Goal: Information Seeking & Learning: Learn about a topic

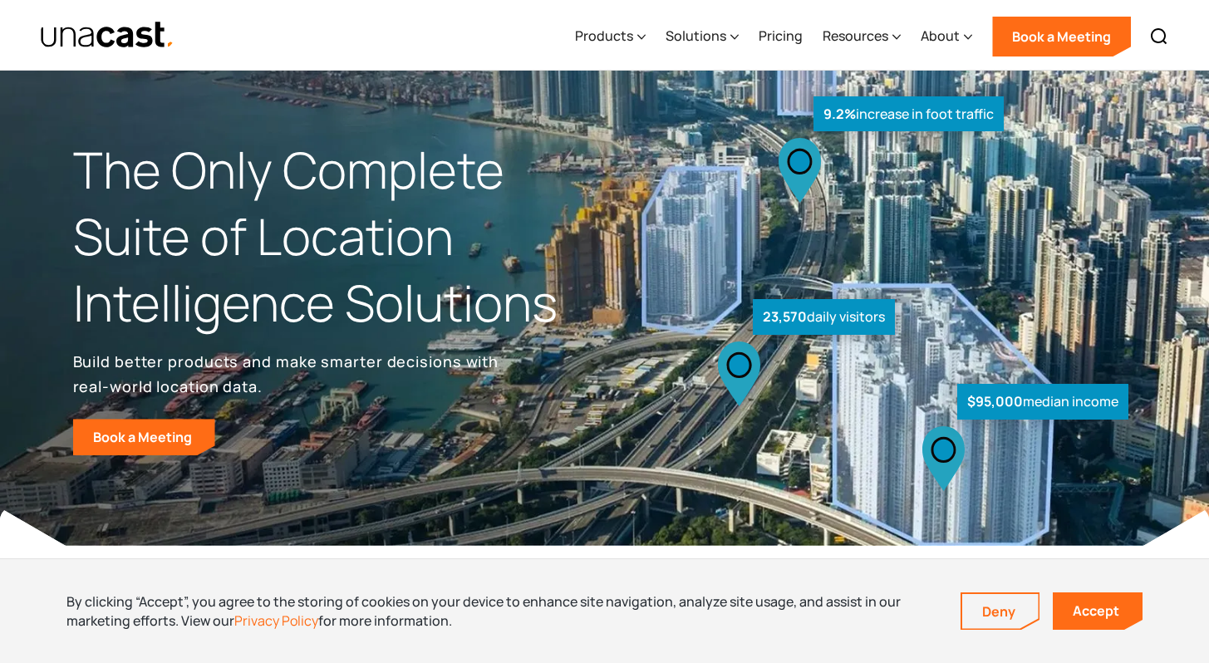
click at [390, 40] on div "Products Location Intelligence Global Location Data Foot Traffic Data Location …" at bounding box center [605, 35] width 1197 height 70
click at [944, 36] on div "About" at bounding box center [940, 36] width 39 height 20
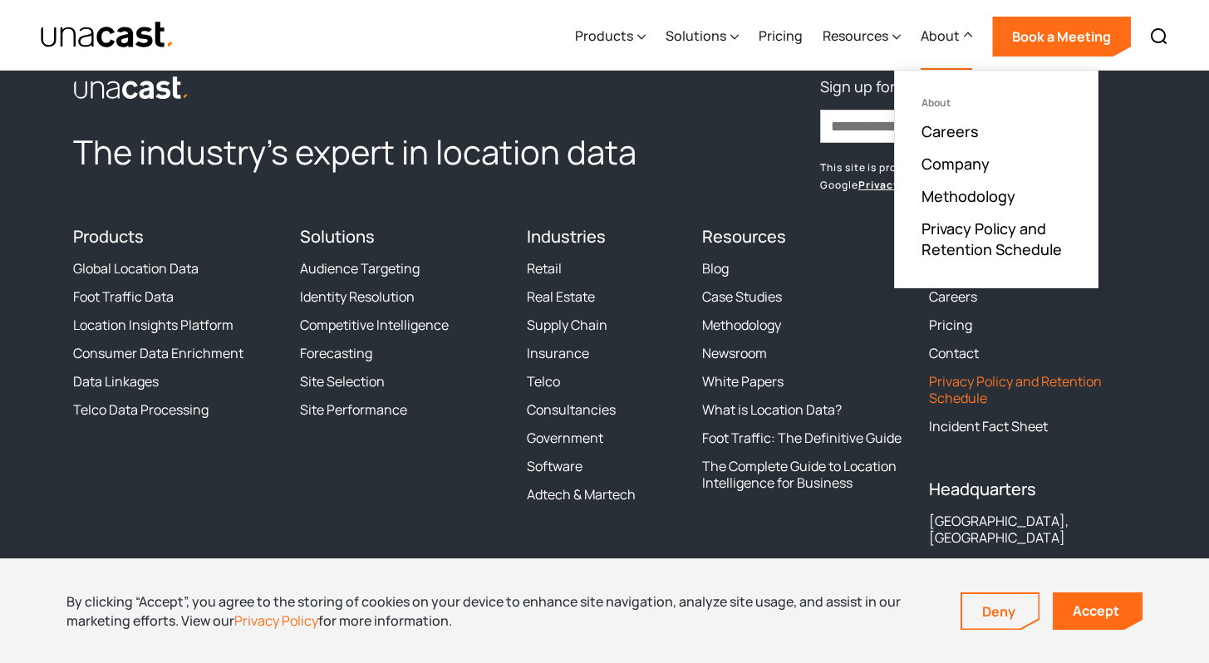
scroll to position [4948, 0]
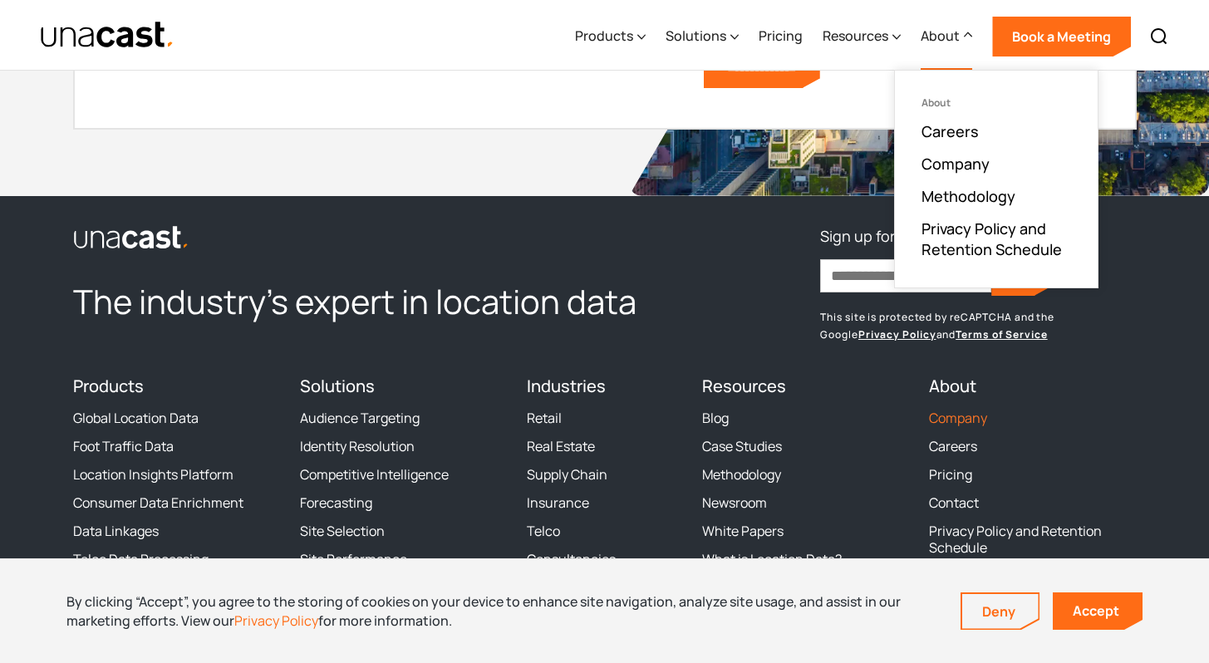
click at [954, 413] on link "Company" at bounding box center [958, 418] width 58 height 17
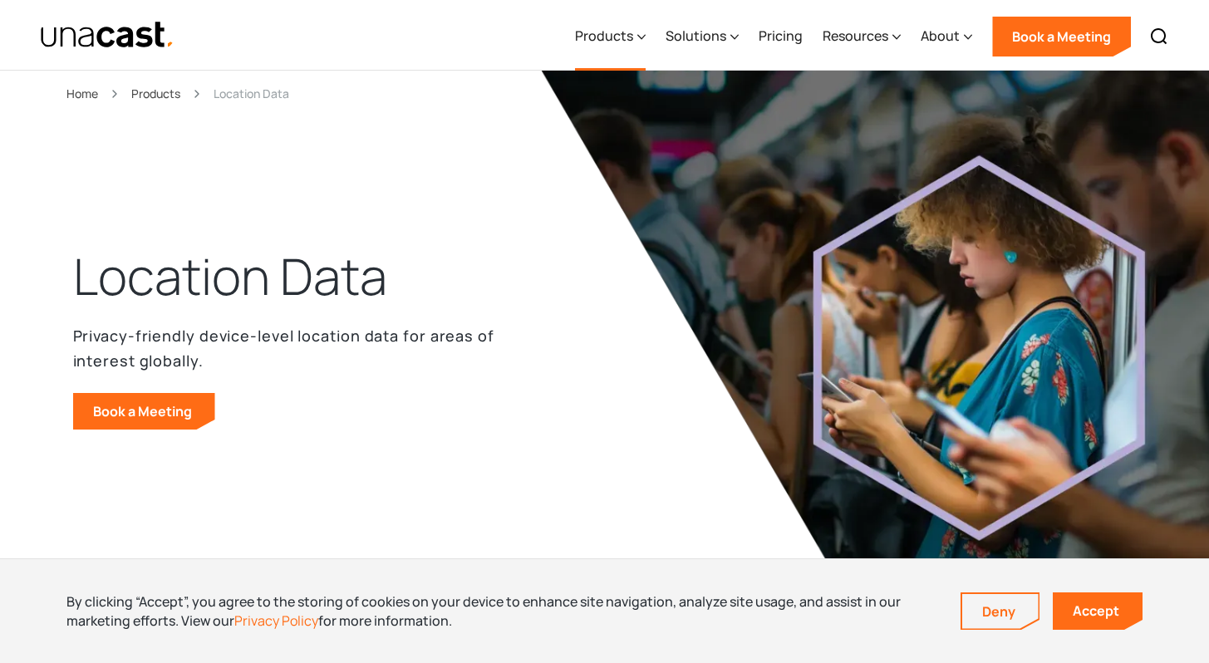
click at [609, 48] on div "Products" at bounding box center [610, 36] width 71 height 68
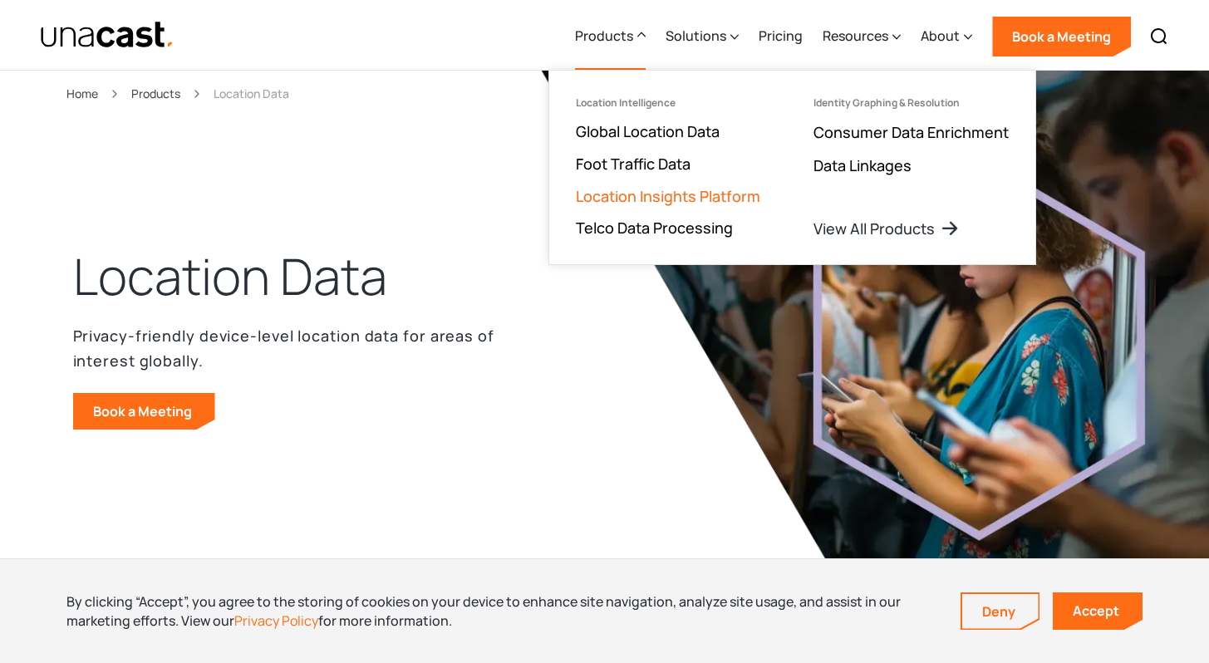
click at [621, 188] on link "Location Insights Platform" at bounding box center [668, 196] width 185 height 20
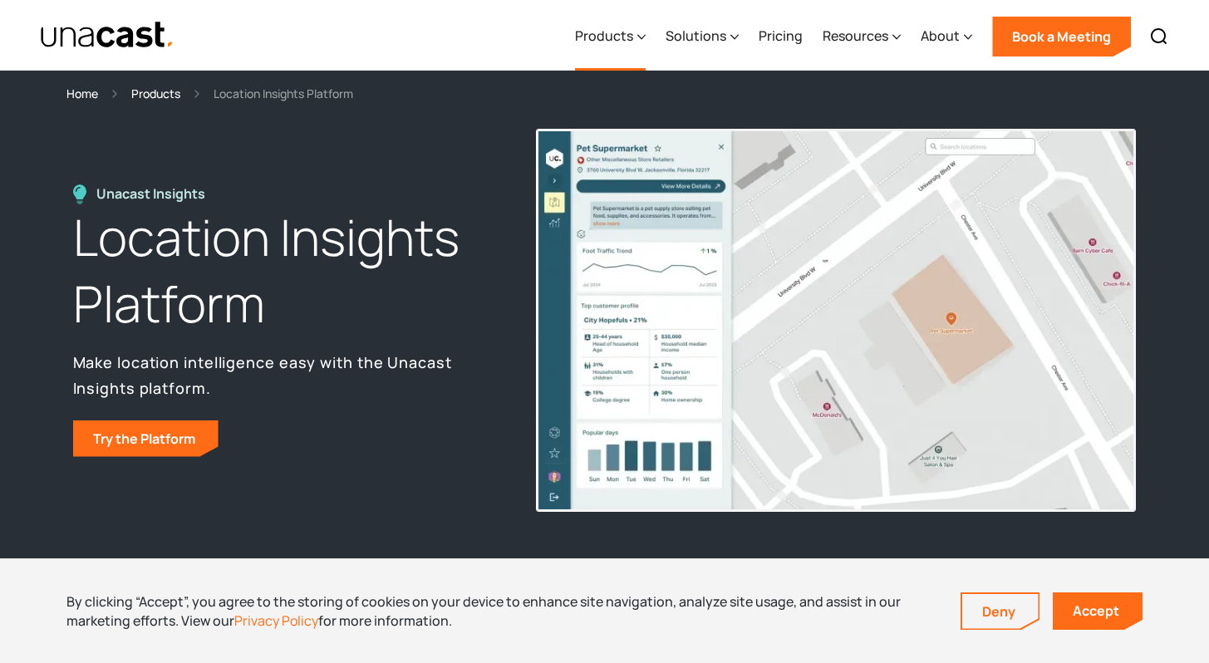
click at [614, 42] on div "Products" at bounding box center [604, 36] width 58 height 20
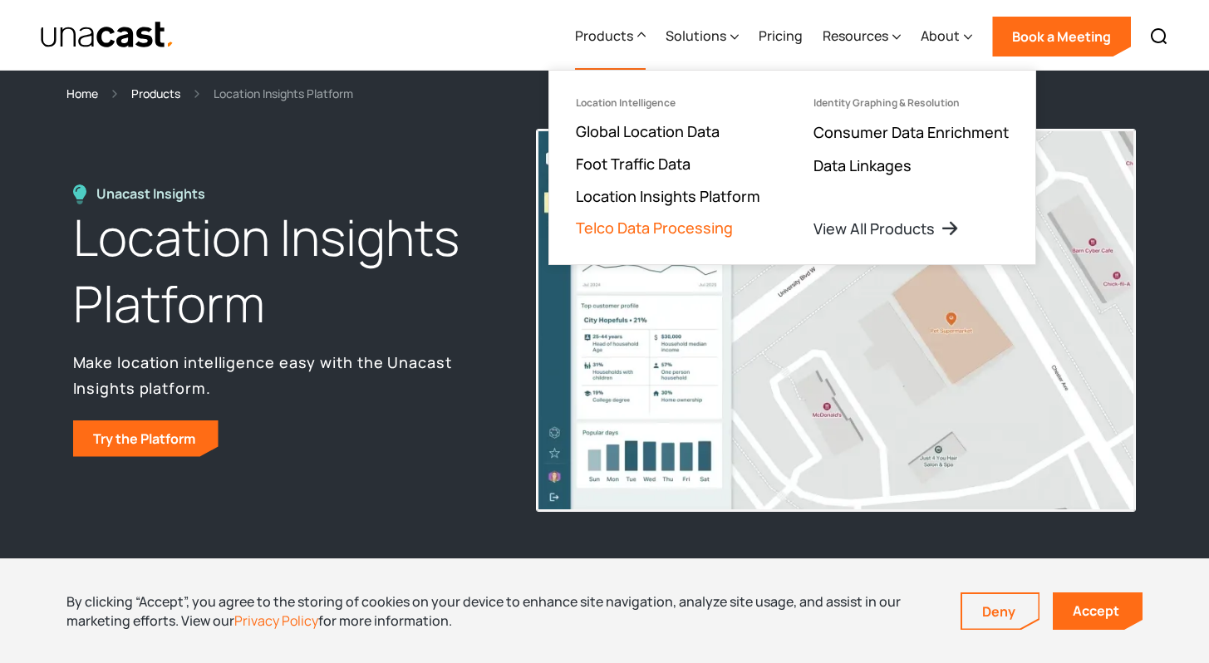
click at [627, 224] on link "Telco Data Processing" at bounding box center [654, 228] width 157 height 20
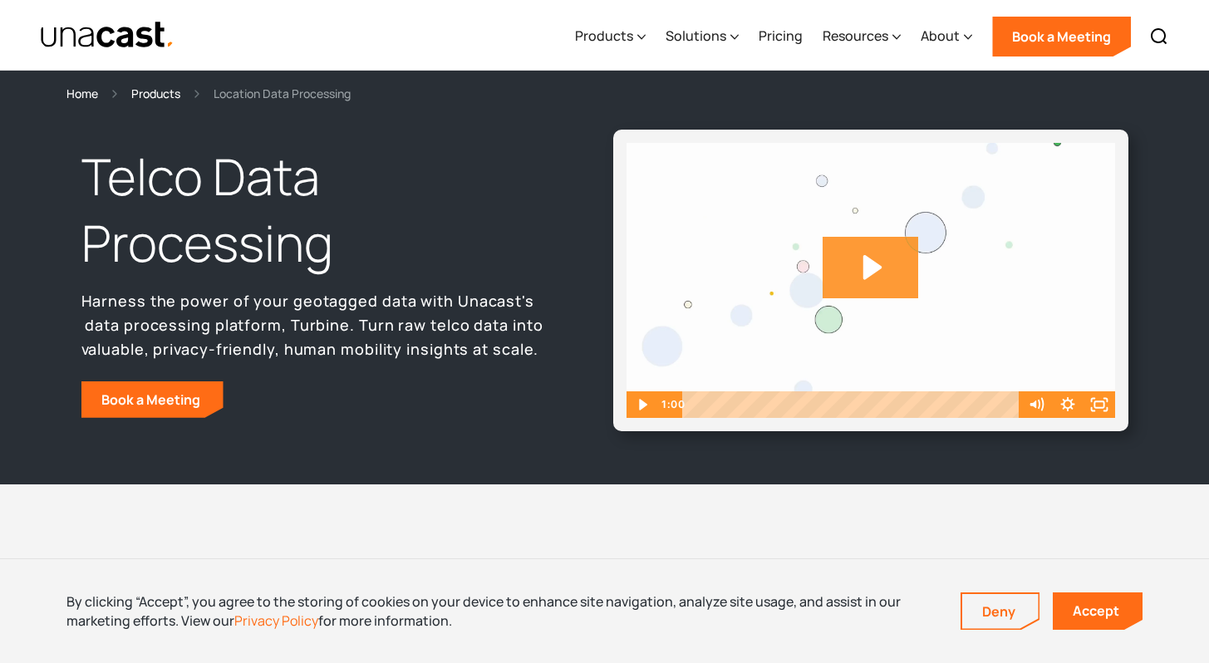
click at [844, 279] on icon "Play Video: Unacast_Scale_Final" at bounding box center [871, 268] width 96 height 62
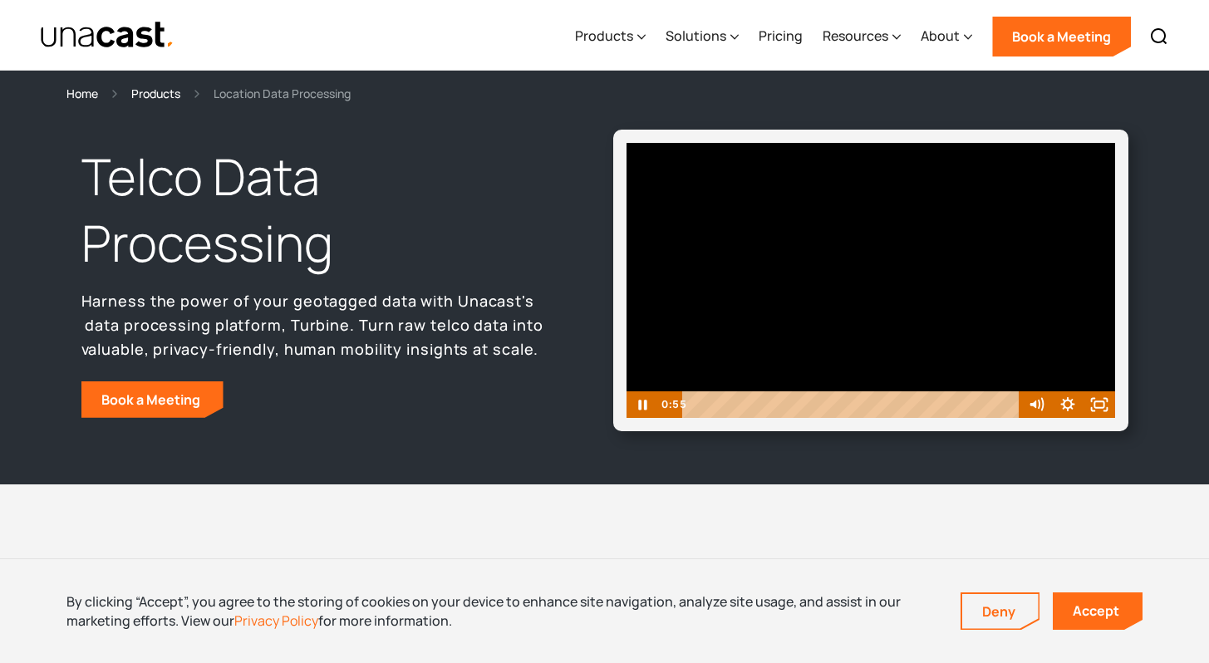
click at [743, 332] on div at bounding box center [871, 280] width 489 height 275
drag, startPoint x: 984, startPoint y: 401, endPoint x: 670, endPoint y: 431, distance: 315.6
click at [670, 431] on div "Telco Data Processing Harness the power of your geotagged data with Unacast's d…" at bounding box center [604, 293] width 1209 height 381
click at [792, 347] on div at bounding box center [871, 280] width 489 height 275
click at [1097, 406] on icon "Fullscreen" at bounding box center [1099, 404] width 32 height 27
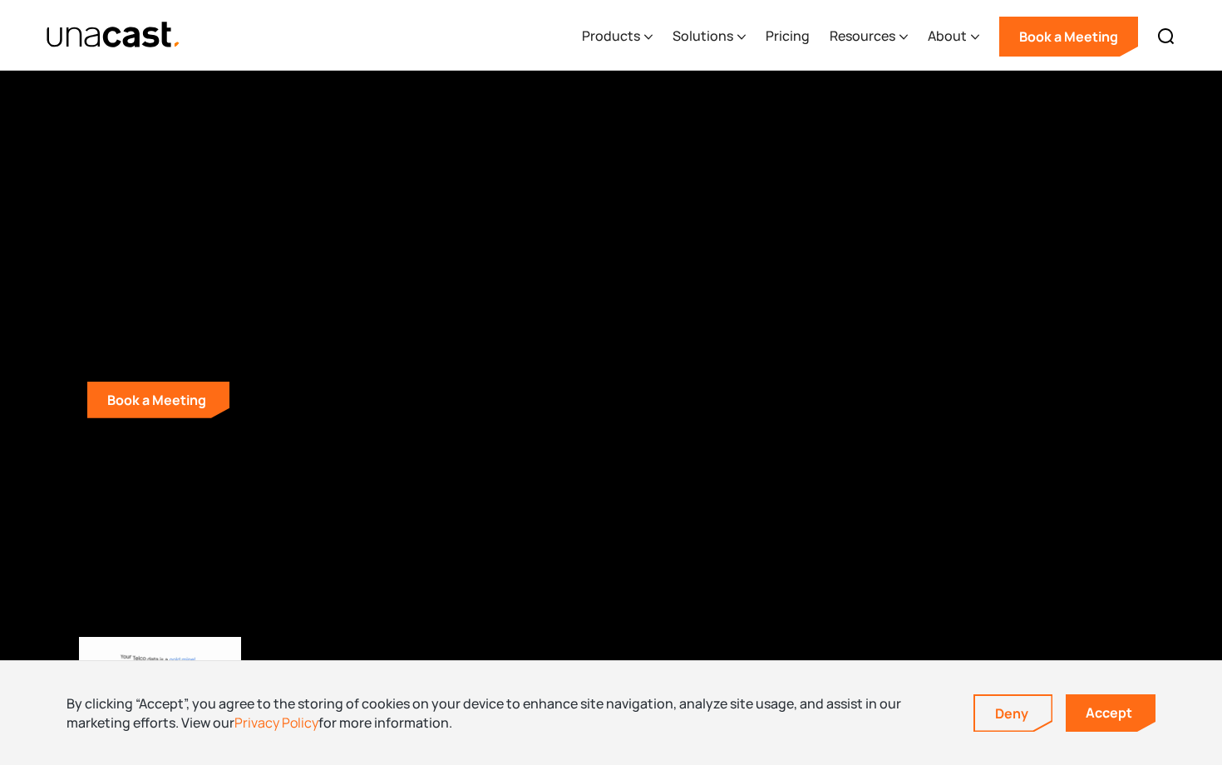
click at [160, 662] on div "0:04" at bounding box center [587, 746] width 987 height 37
click at [28, 662] on icon "Pause" at bounding box center [21, 746] width 43 height 37
click at [165, 662] on div "Playbar" at bounding box center [165, 747] width 12 height 12
click at [248, 662] on div at bounding box center [611, 382] width 1222 height 765
drag, startPoint x: 406, startPoint y: 747, endPoint x: 257, endPoint y: 751, distance: 149.7
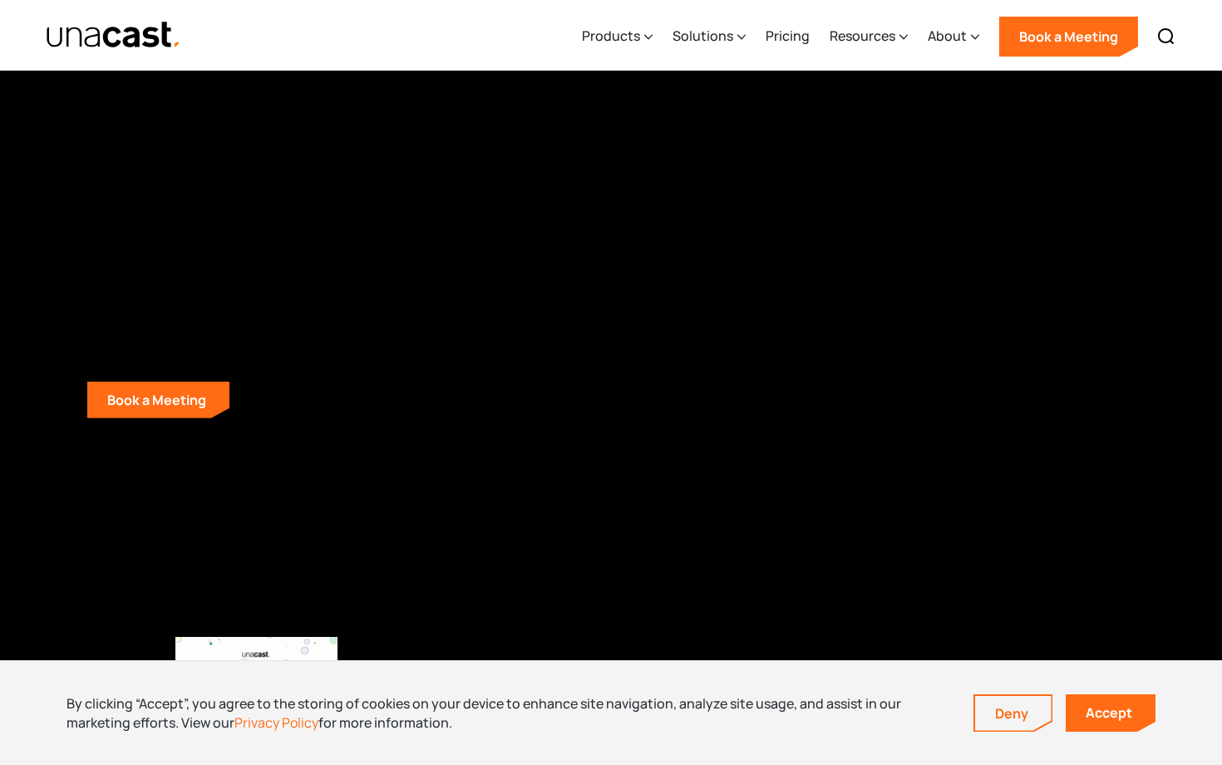
click at [257, 662] on div "Playbar" at bounding box center [257, 747] width 12 height 12
click at [24, 662] on icon "Pause" at bounding box center [22, 747] width 14 height 17
drag, startPoint x: 322, startPoint y: 746, endPoint x: 177, endPoint y: 748, distance: 145.5
click at [177, 662] on div "Playbar" at bounding box center [177, 747] width 12 height 12
click at [17, 662] on icon "Play Video" at bounding box center [24, 747] width 52 height 44
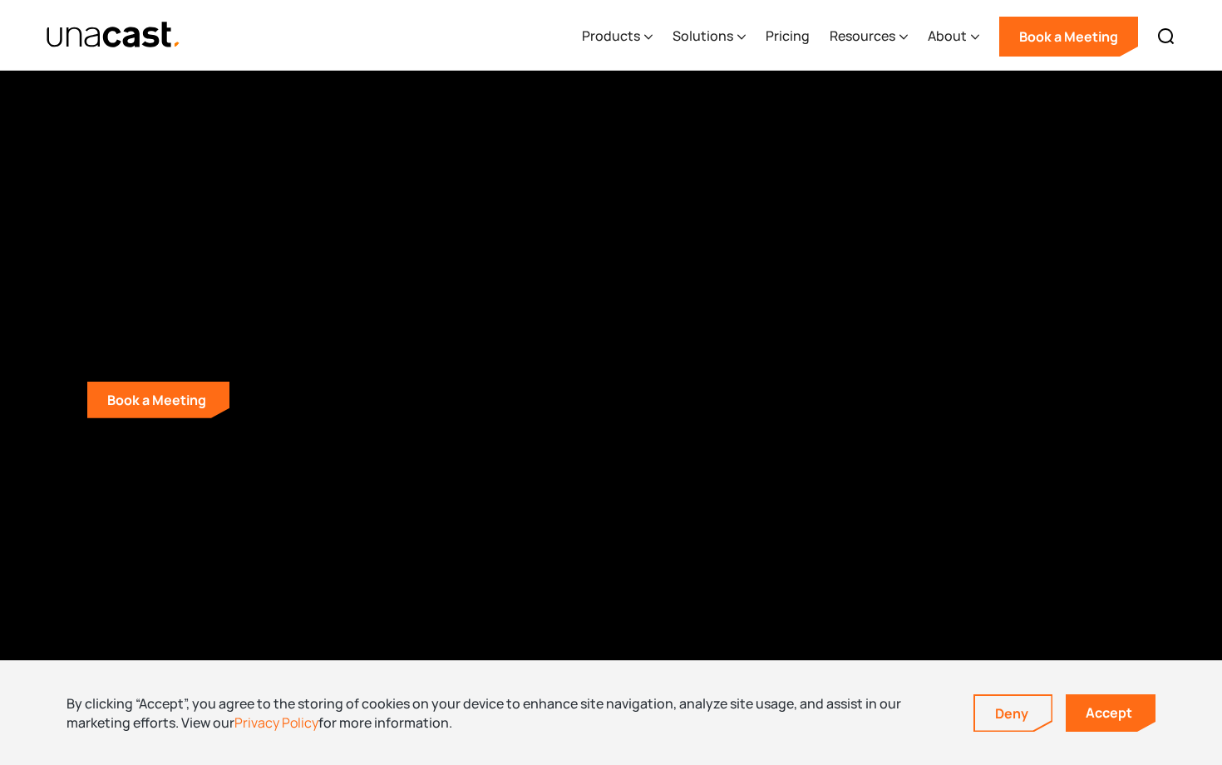
click at [796, 613] on div at bounding box center [611, 382] width 1222 height 765
click at [15, 662] on icon "Play Video" at bounding box center [23, 746] width 43 height 37
click at [810, 479] on div at bounding box center [611, 382] width 1222 height 765
click at [26, 662] on icon "Play Video" at bounding box center [23, 746] width 43 height 37
click at [34, 662] on icon "Pause" at bounding box center [22, 747] width 52 height 44
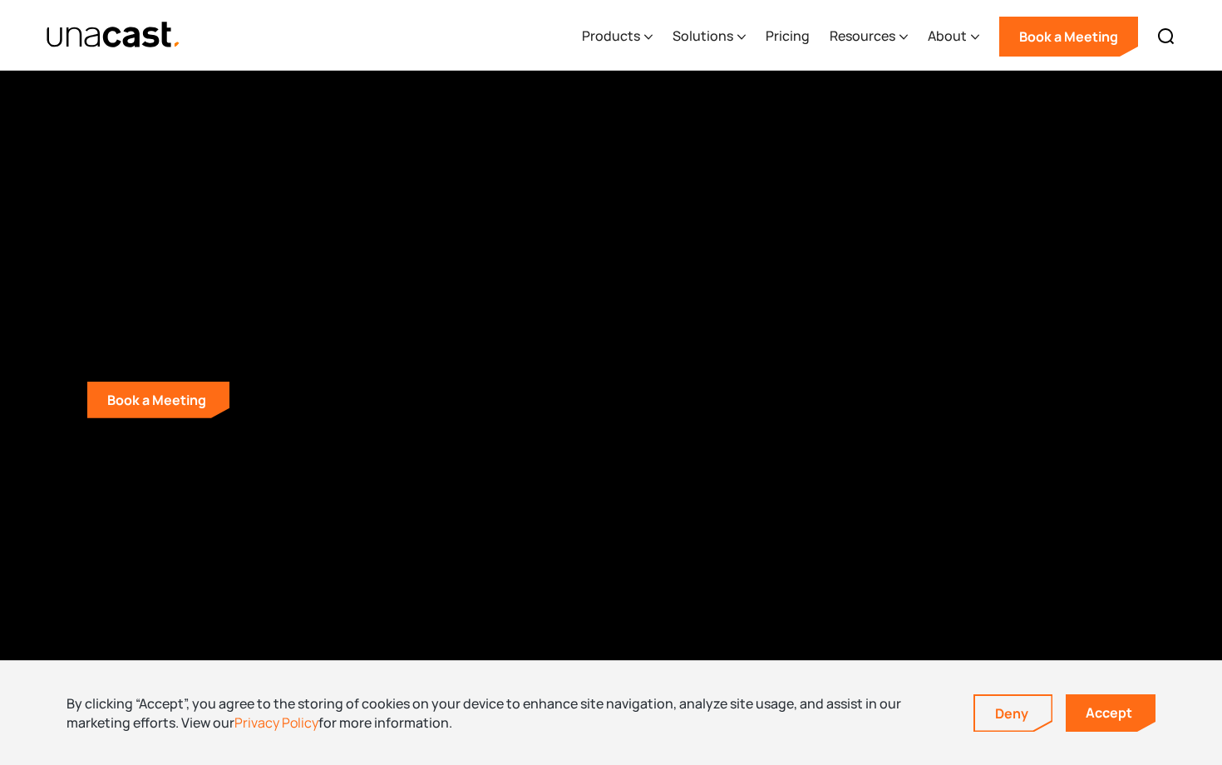
click at [22, 662] on icon "Play Video" at bounding box center [23, 746] width 13 height 18
click at [424, 606] on div at bounding box center [611, 382] width 1222 height 765
drag, startPoint x: 923, startPoint y: 751, endPoint x: 850, endPoint y: 750, distance: 73.2
click at [850, 662] on div "Playbar" at bounding box center [850, 747] width 12 height 12
click at [27, 662] on icon "Play Video" at bounding box center [23, 746] width 43 height 37
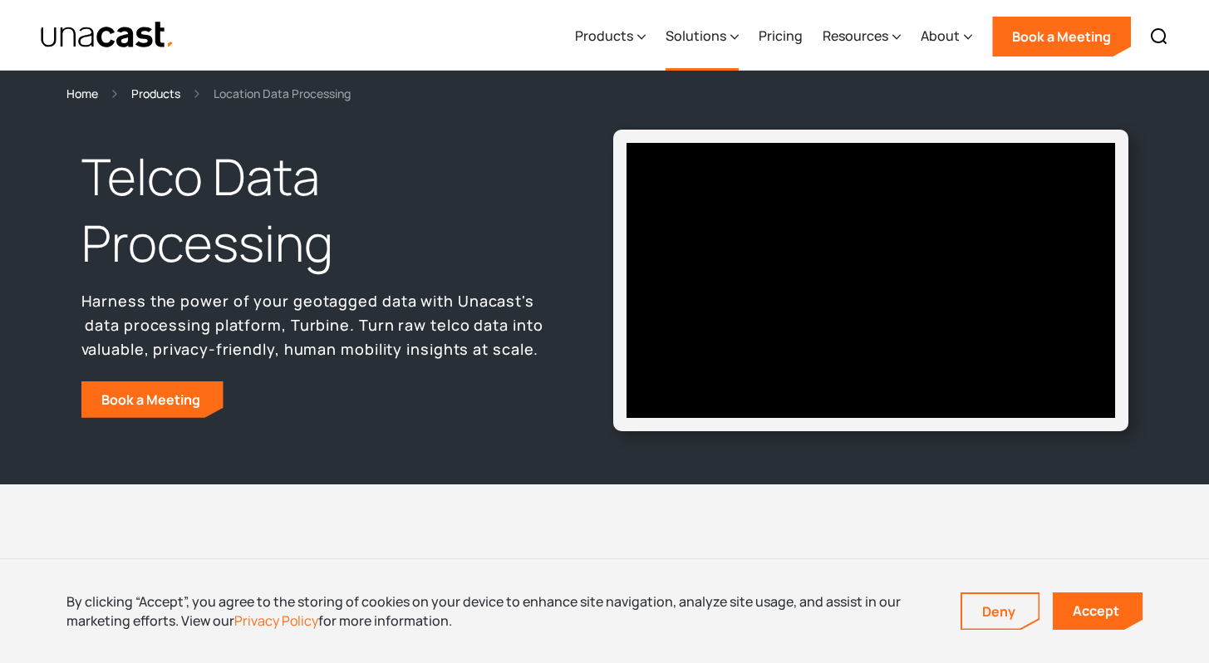
click at [718, 41] on div "Solutions" at bounding box center [696, 36] width 61 height 20
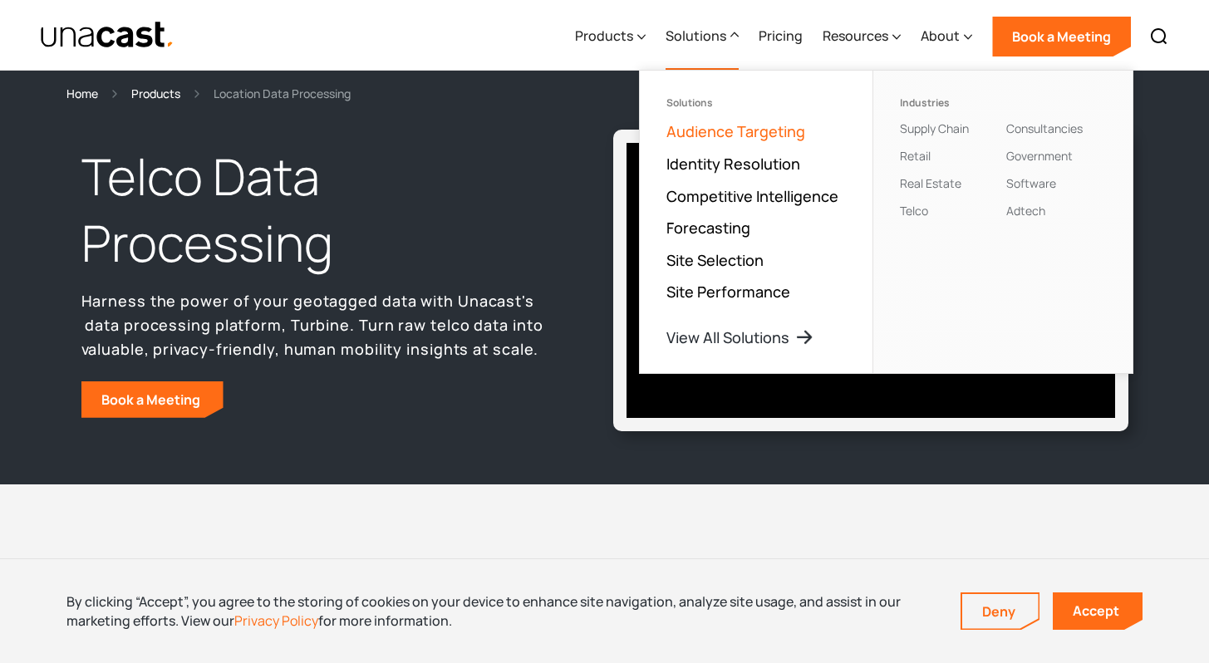
click at [703, 139] on link "Audience Targeting" at bounding box center [736, 131] width 139 height 20
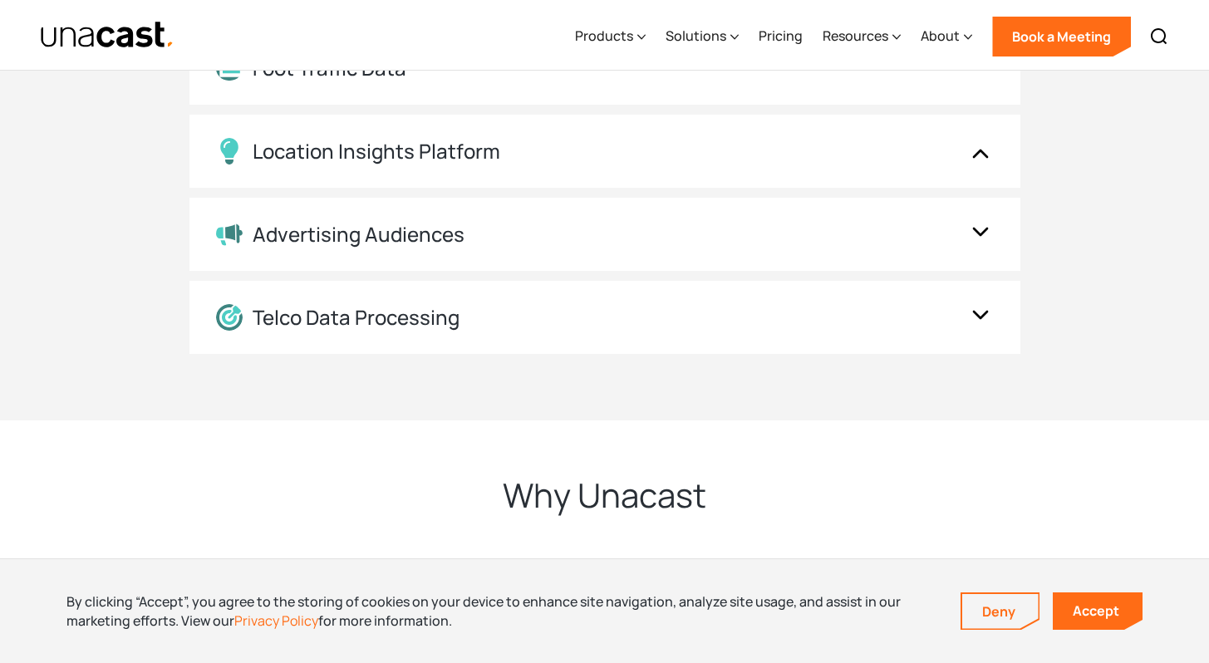
scroll to position [3350, 0]
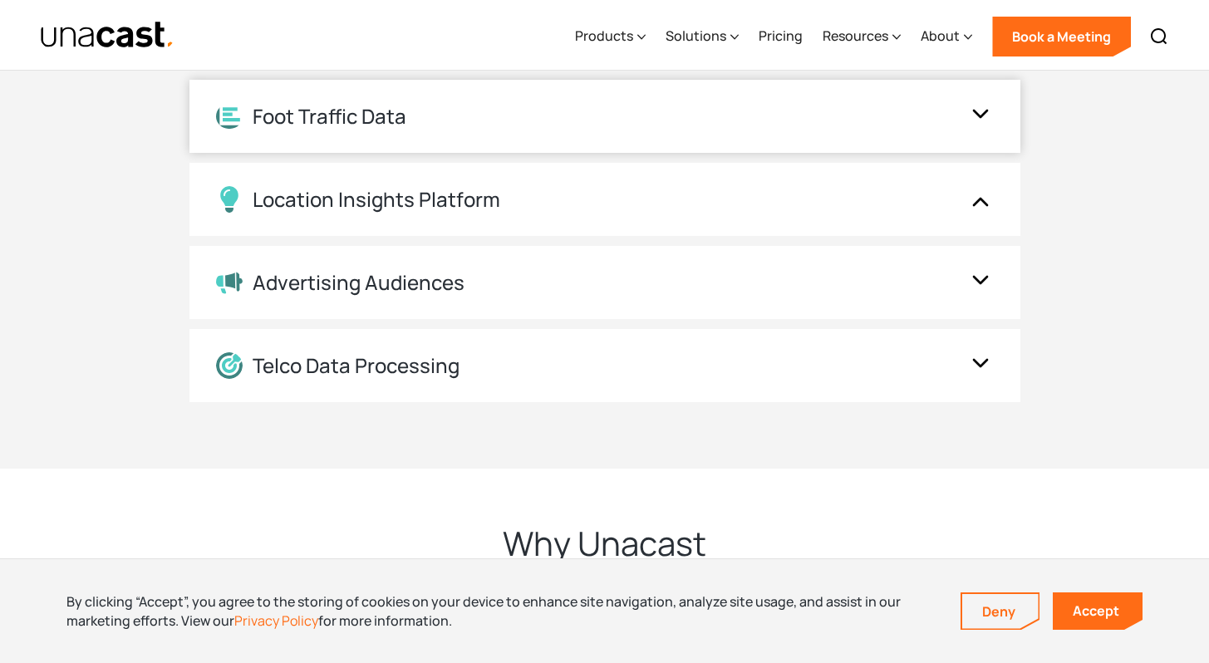
click at [359, 122] on div "Foot Traffic Data" at bounding box center [330, 117] width 154 height 24
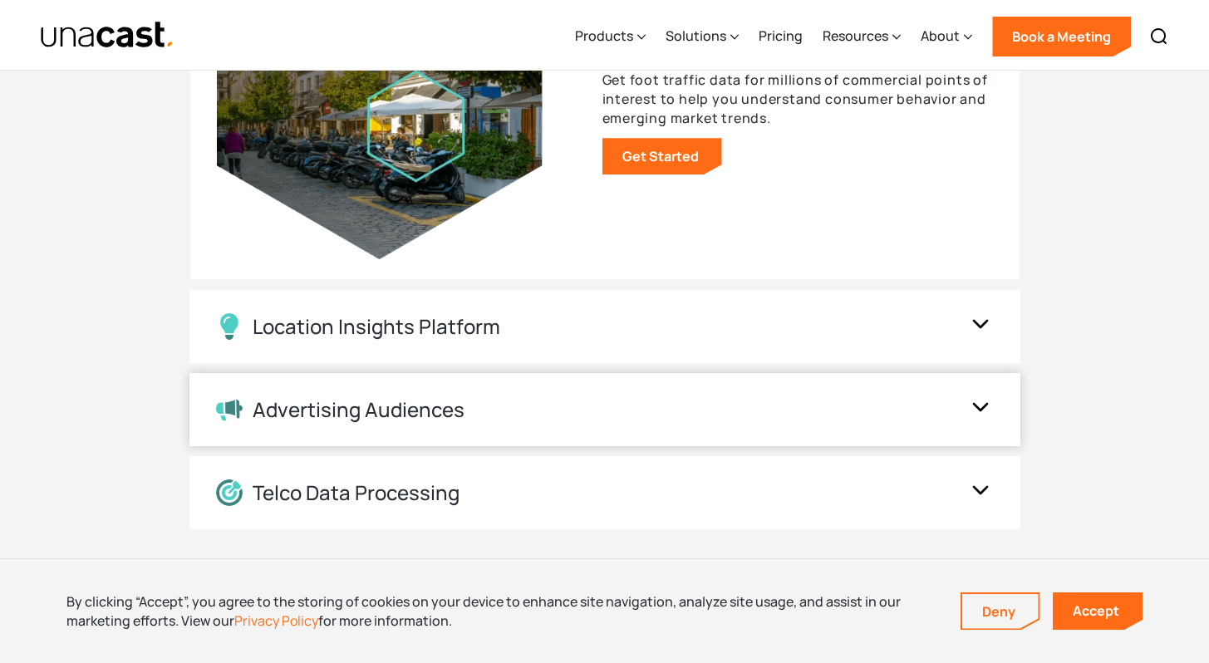
scroll to position [3245, 0]
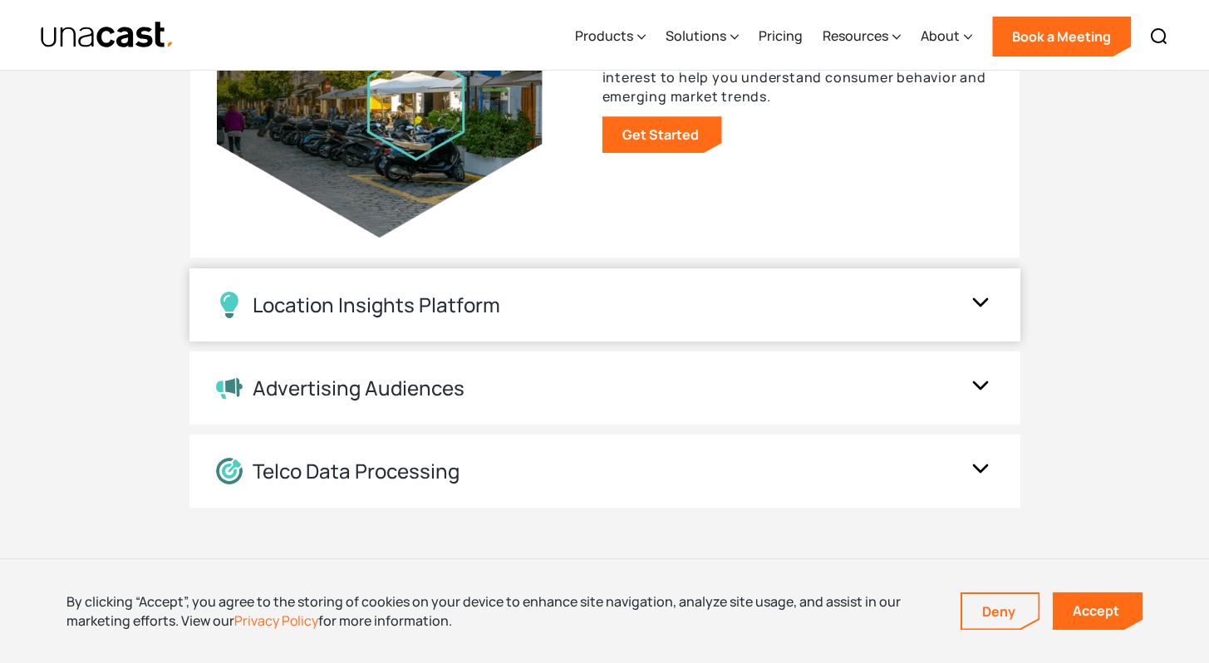
click at [395, 305] on div "Location Insights Platform" at bounding box center [377, 305] width 248 height 24
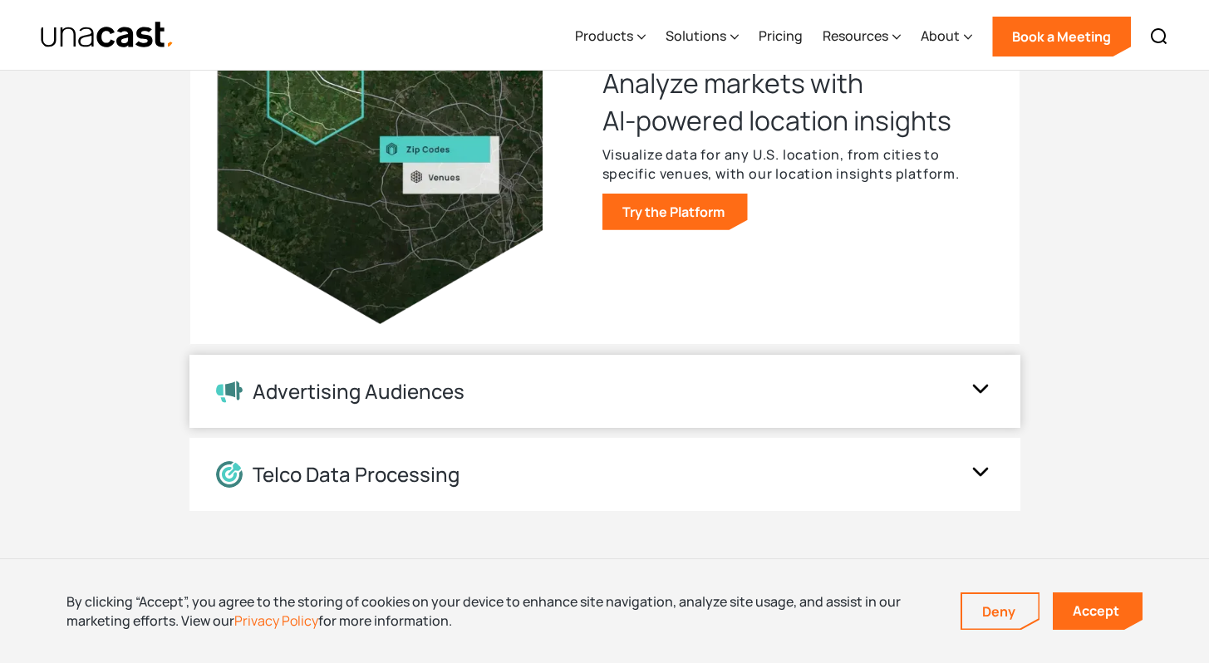
scroll to position [3254, 0]
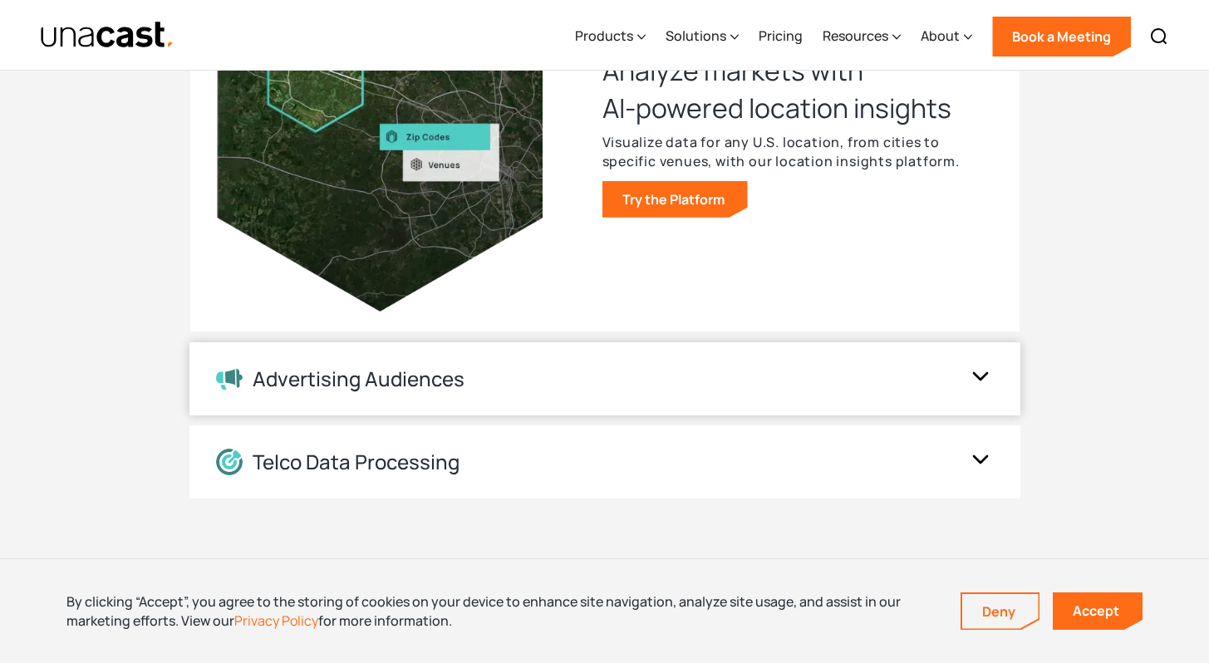
click at [364, 381] on div "Advertising Audiences" at bounding box center [359, 379] width 212 height 24
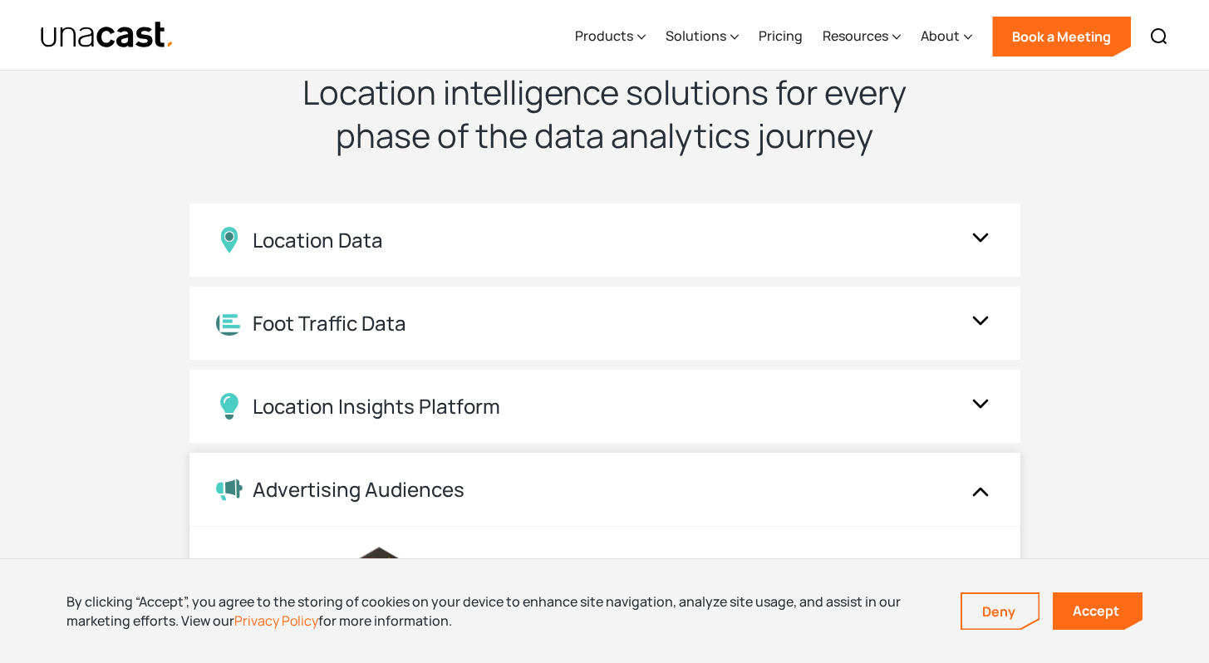
scroll to position [2445, 0]
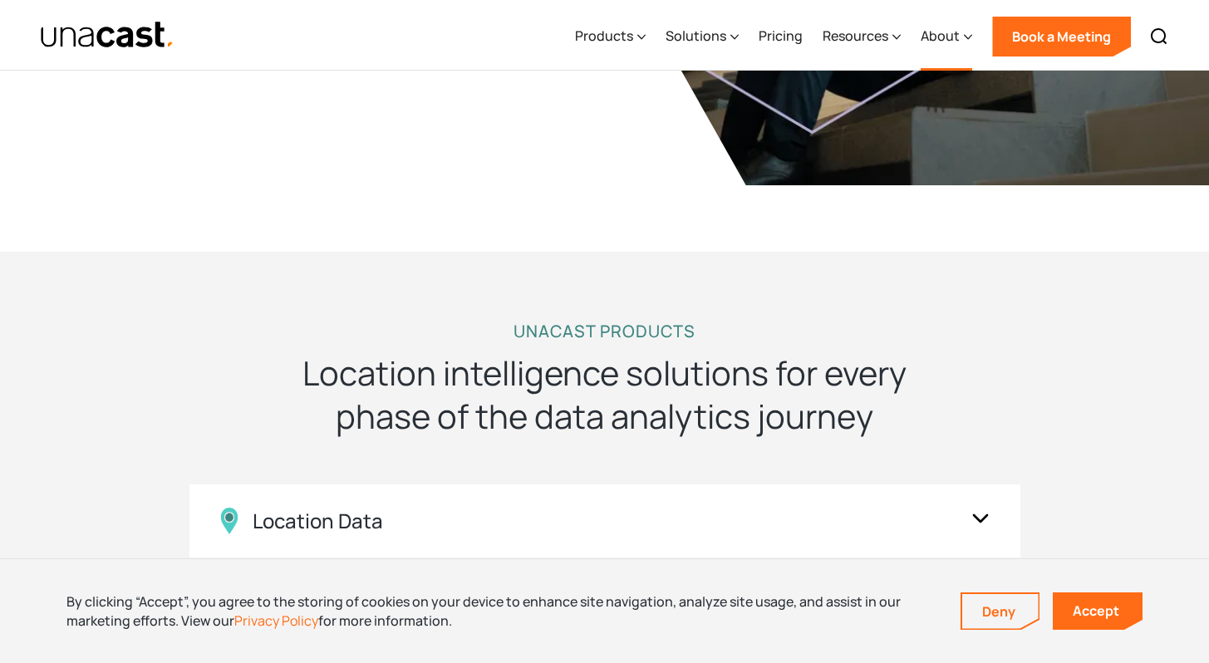
click at [932, 41] on div "About" at bounding box center [940, 36] width 39 height 20
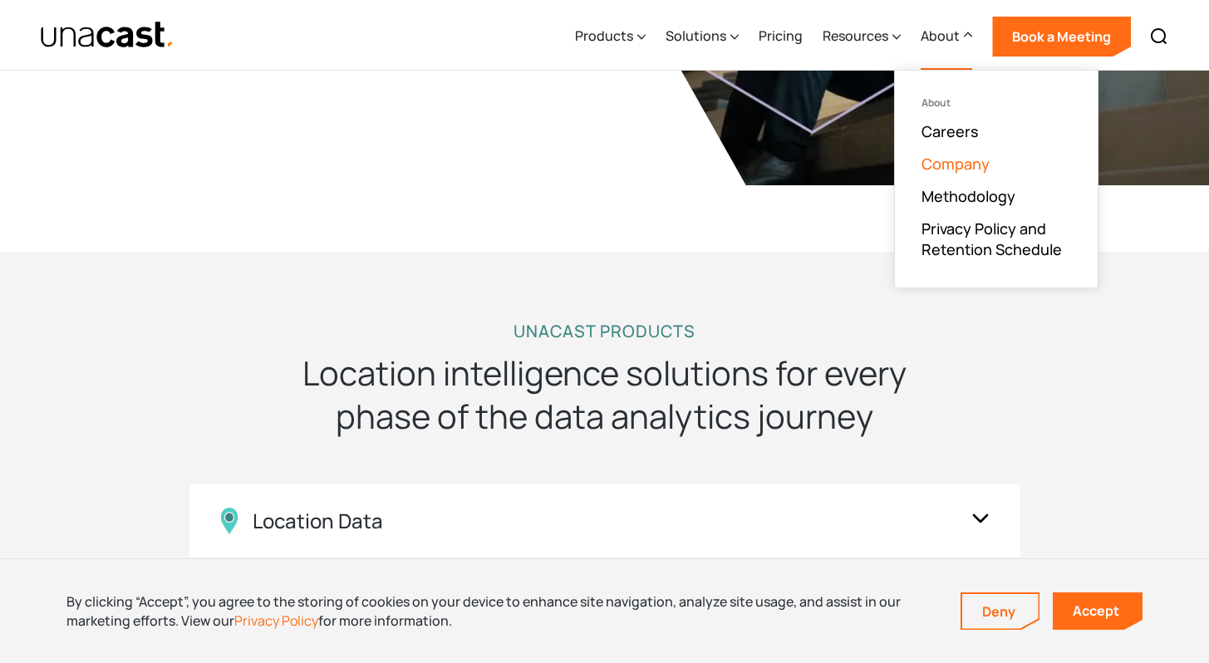
click at [952, 167] on link "Company" at bounding box center [956, 164] width 68 height 20
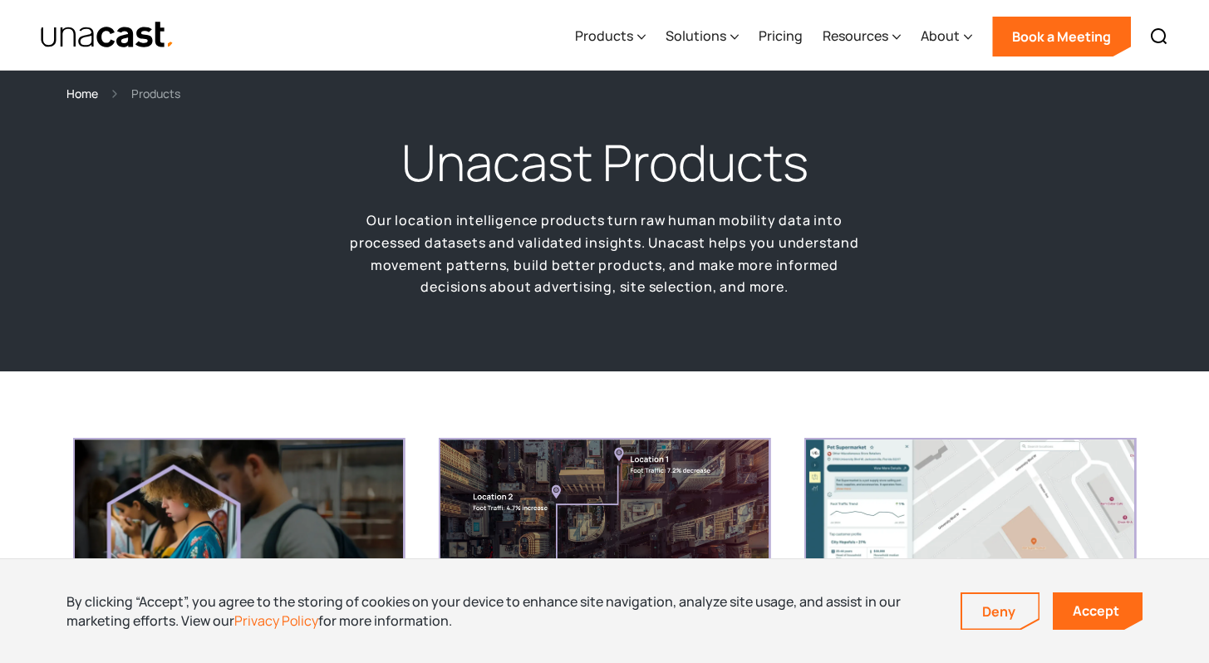
click at [104, 30] on img "home" at bounding box center [107, 35] width 135 height 29
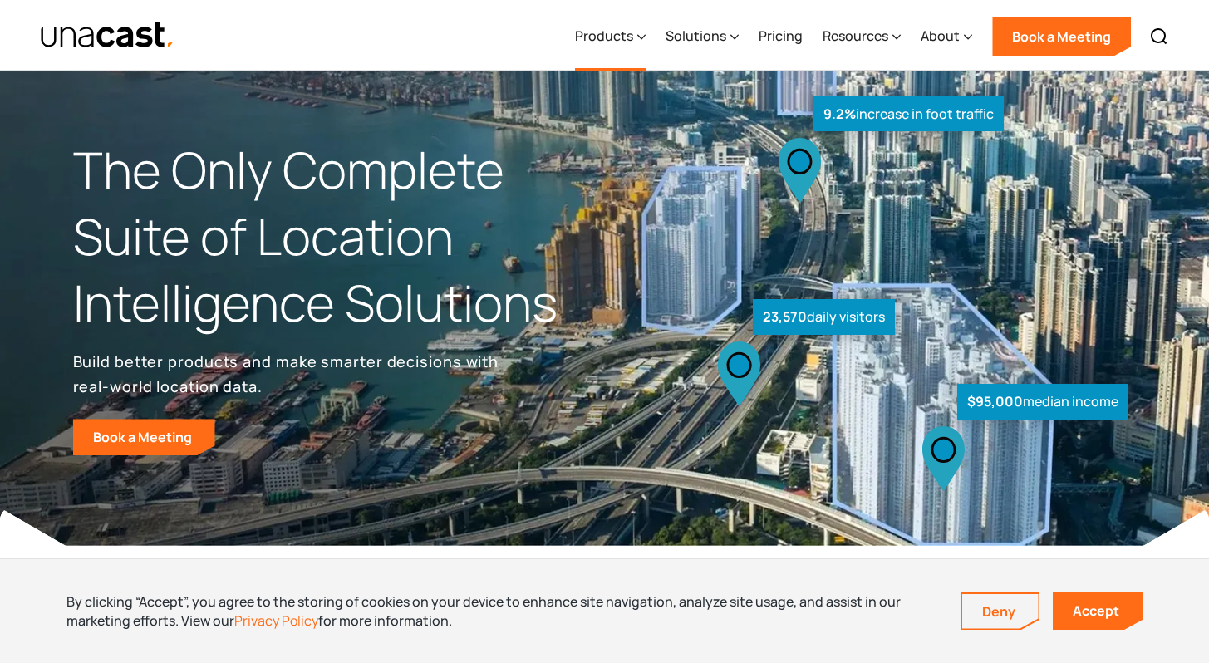
click at [642, 34] on icon at bounding box center [641, 36] width 8 height 17
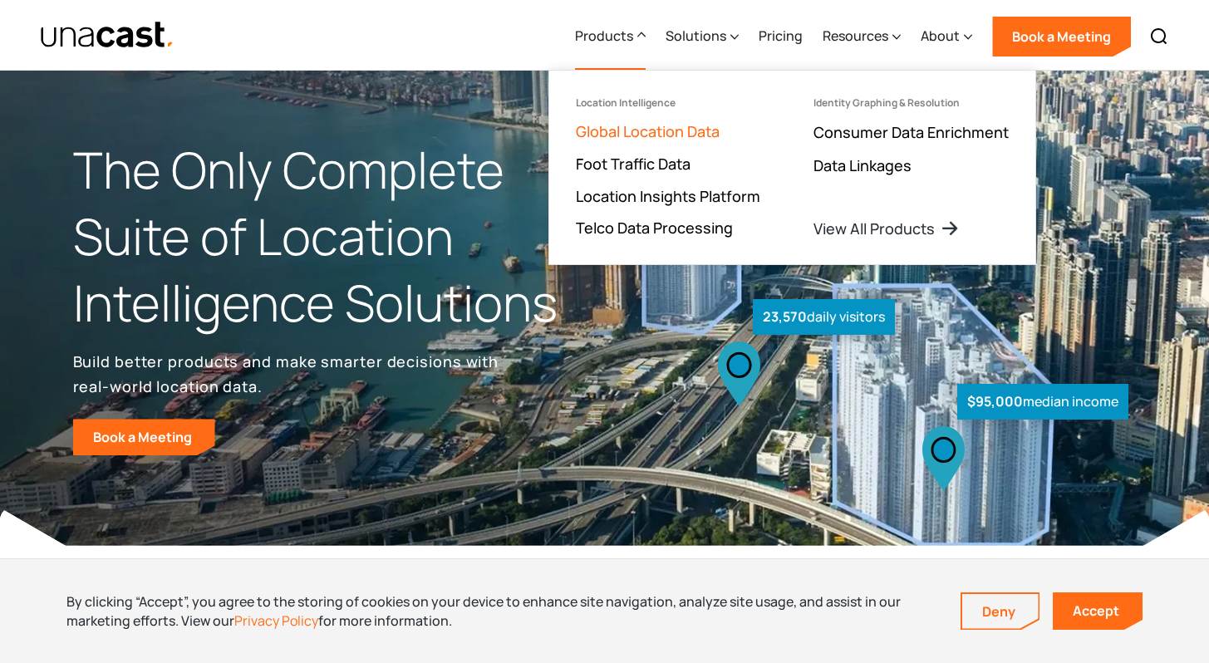
click at [647, 131] on link "Global Location Data" at bounding box center [648, 131] width 144 height 20
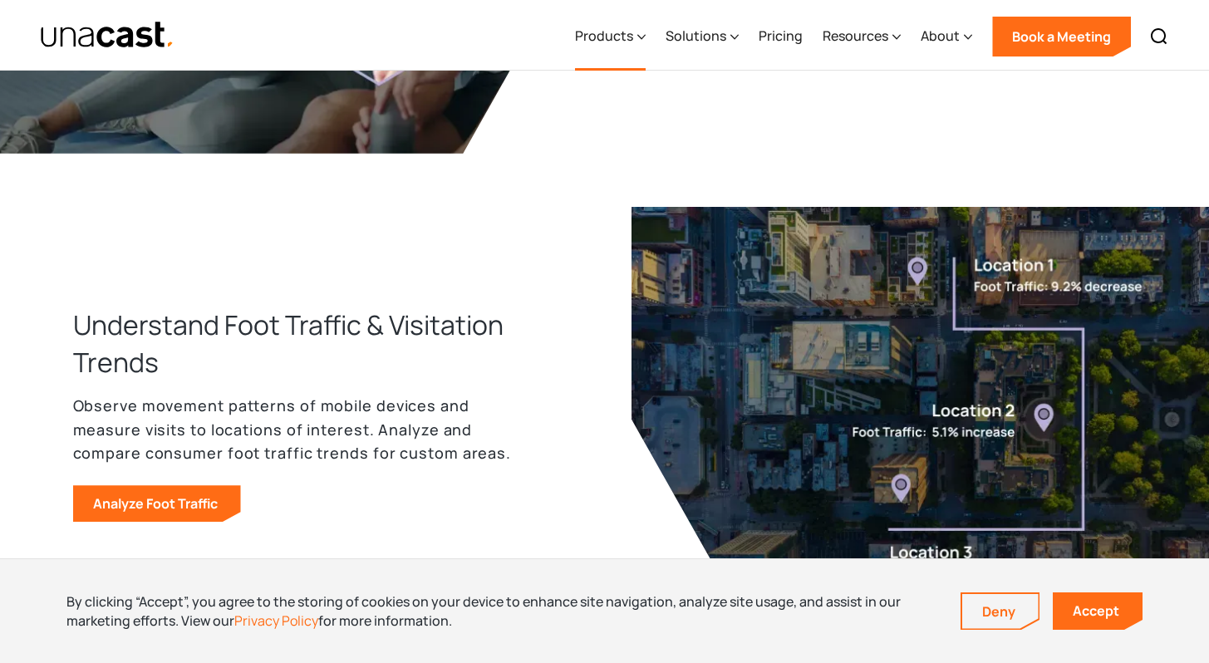
scroll to position [721, 0]
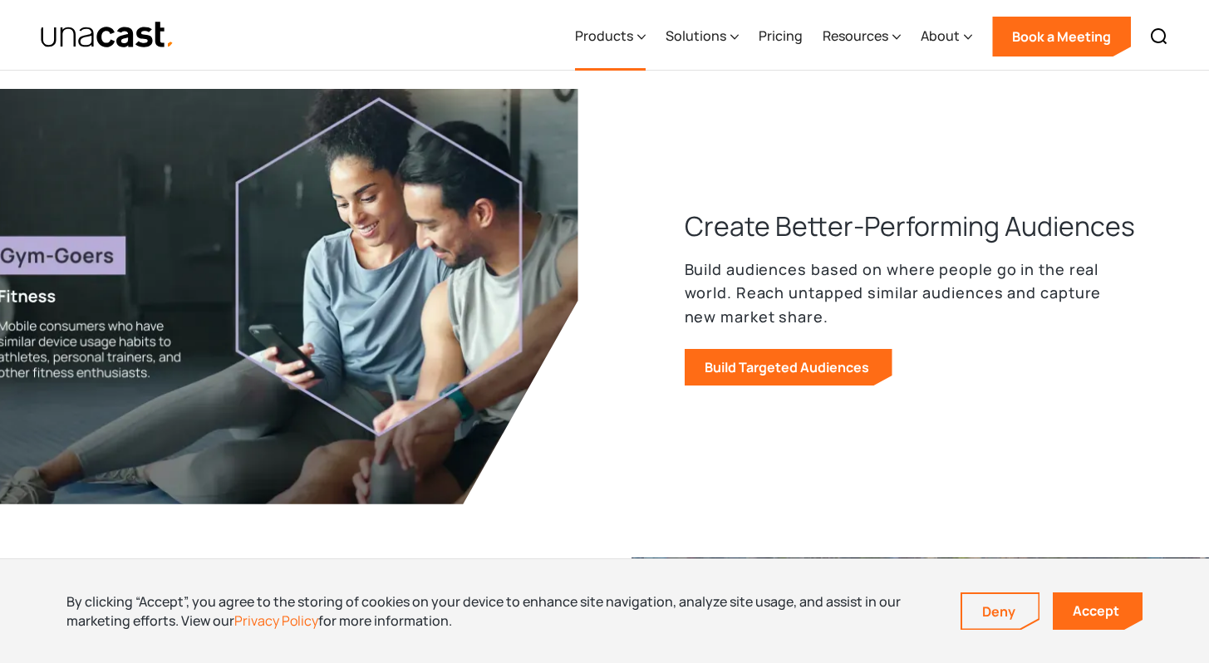
click at [605, 40] on div "Products" at bounding box center [604, 36] width 58 height 20
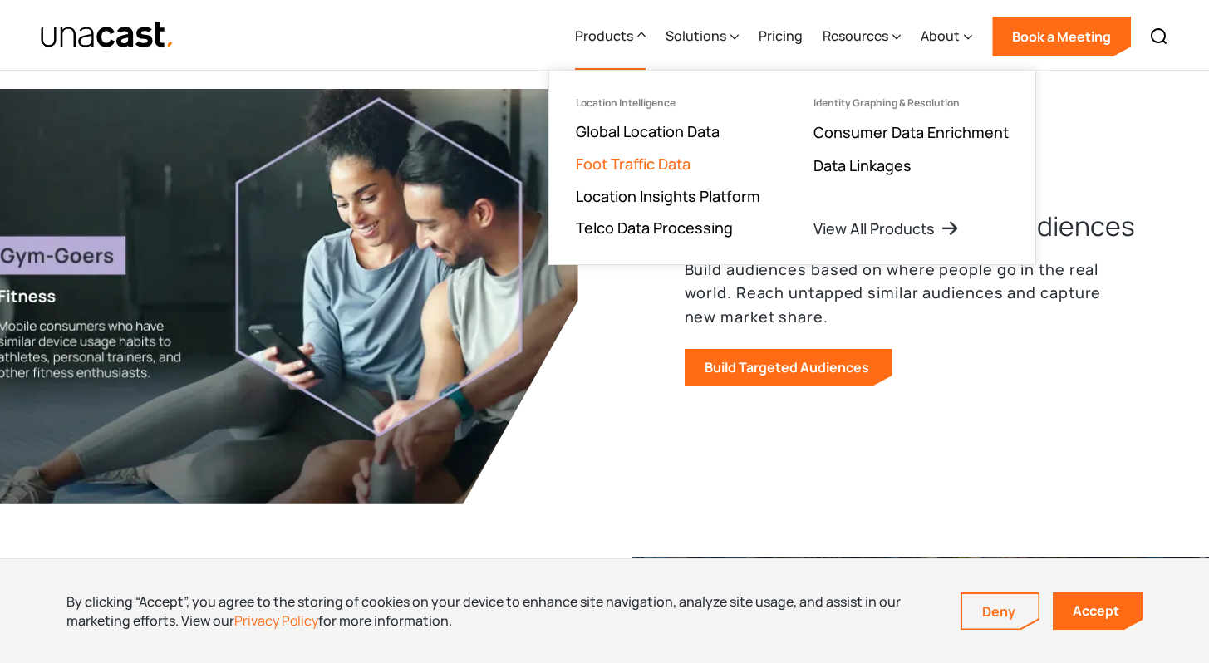
click at [613, 170] on link "Foot Traffic Data" at bounding box center [633, 164] width 115 height 20
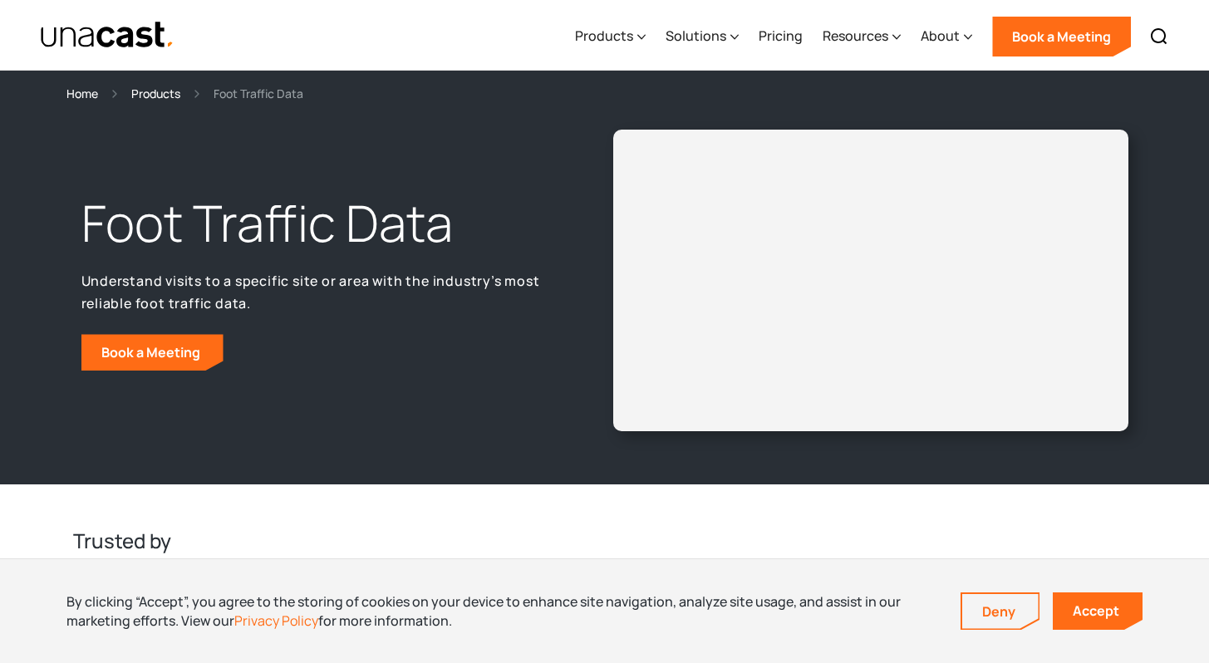
click at [140, 36] on img "home" at bounding box center [107, 35] width 135 height 29
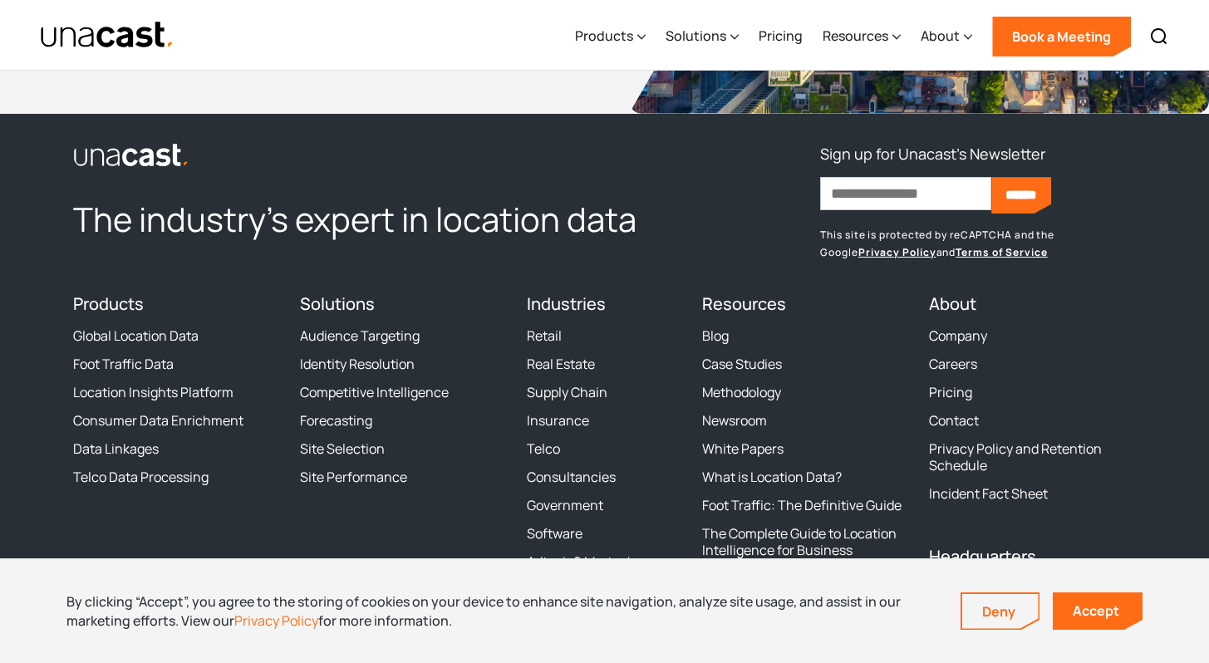
scroll to position [5132, 0]
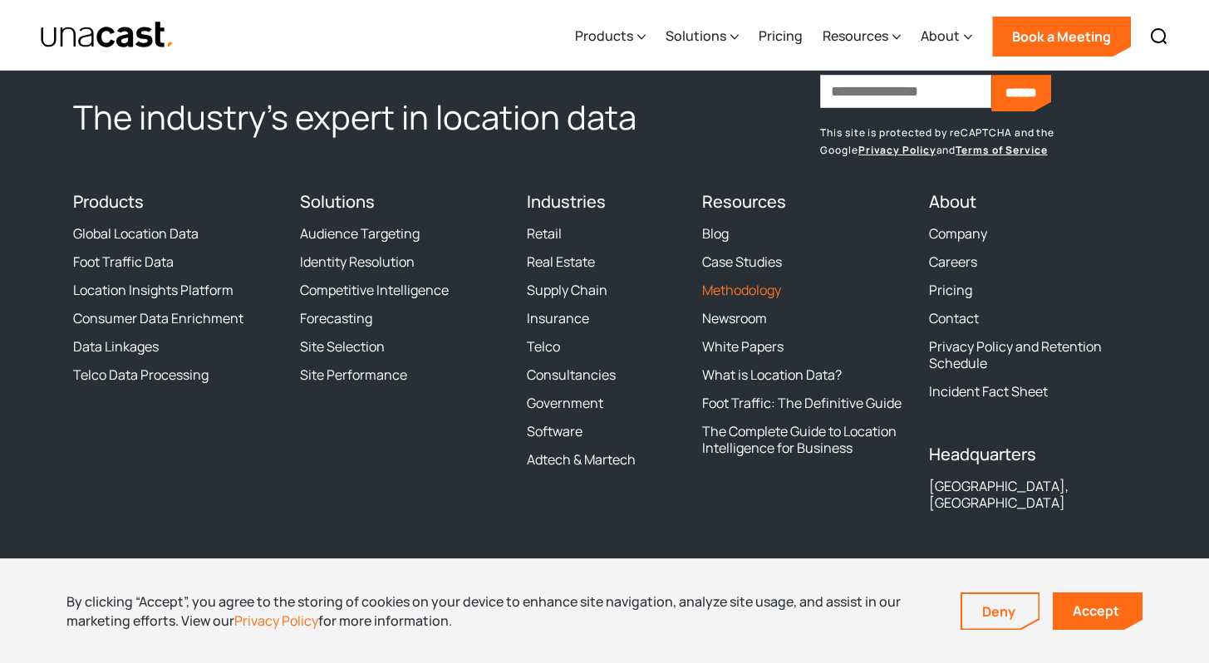
click at [736, 288] on link "Methodology" at bounding box center [741, 290] width 79 height 17
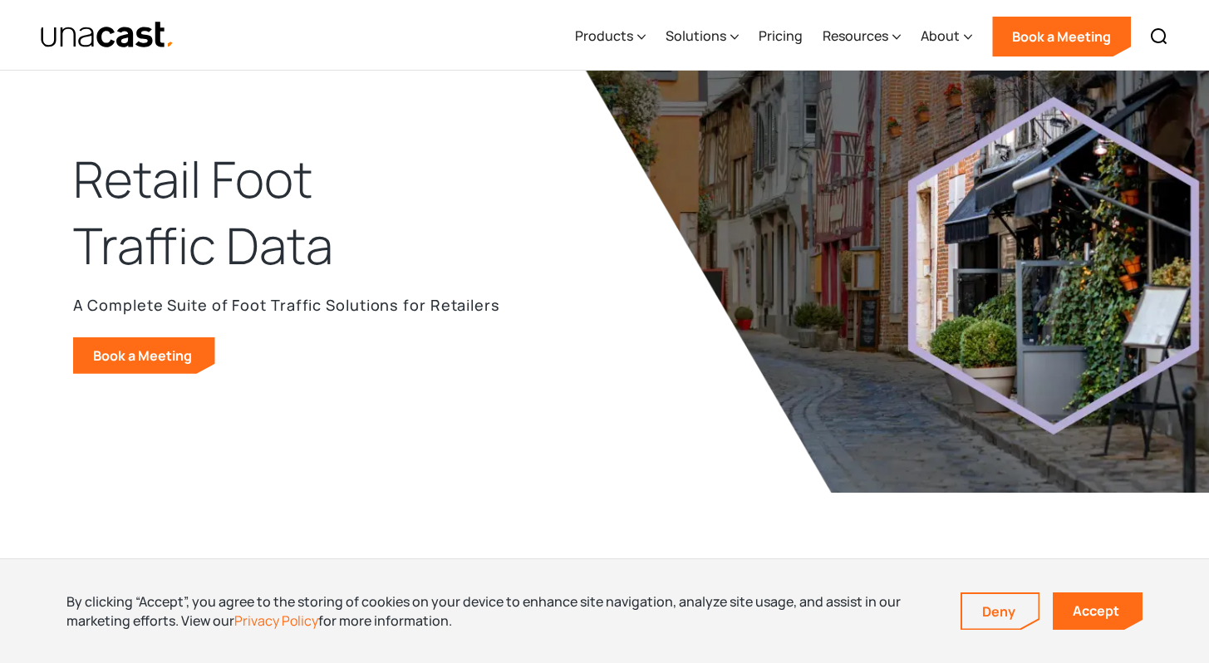
scroll to position [91, 0]
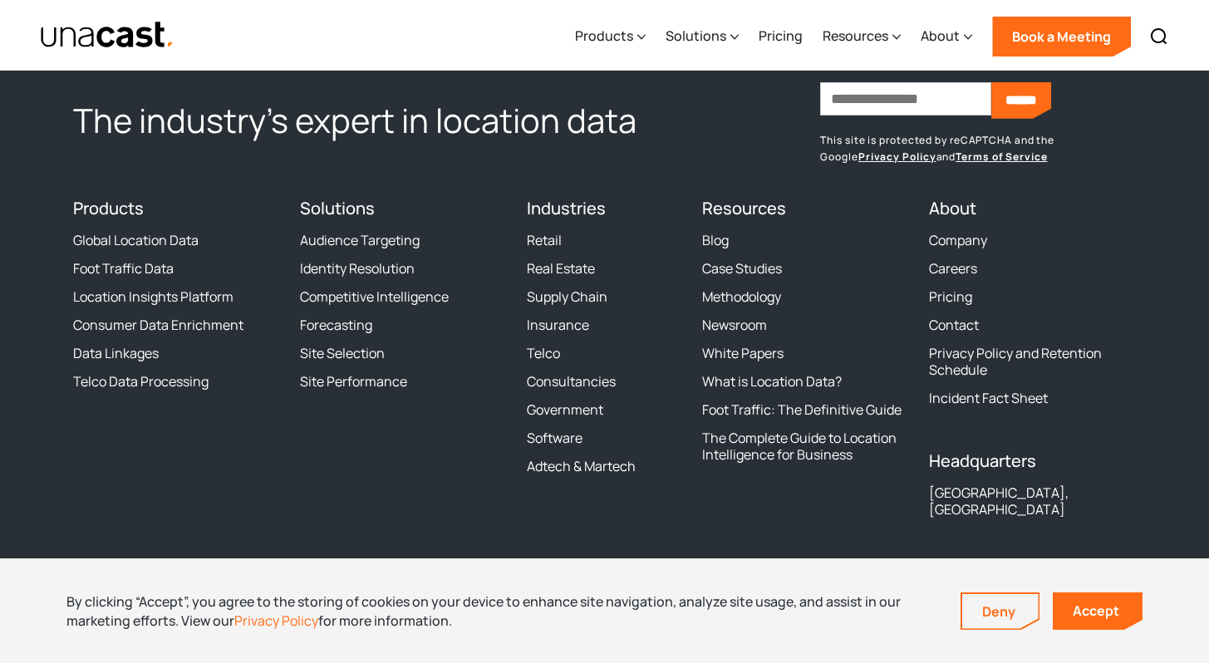
scroll to position [4465, 0]
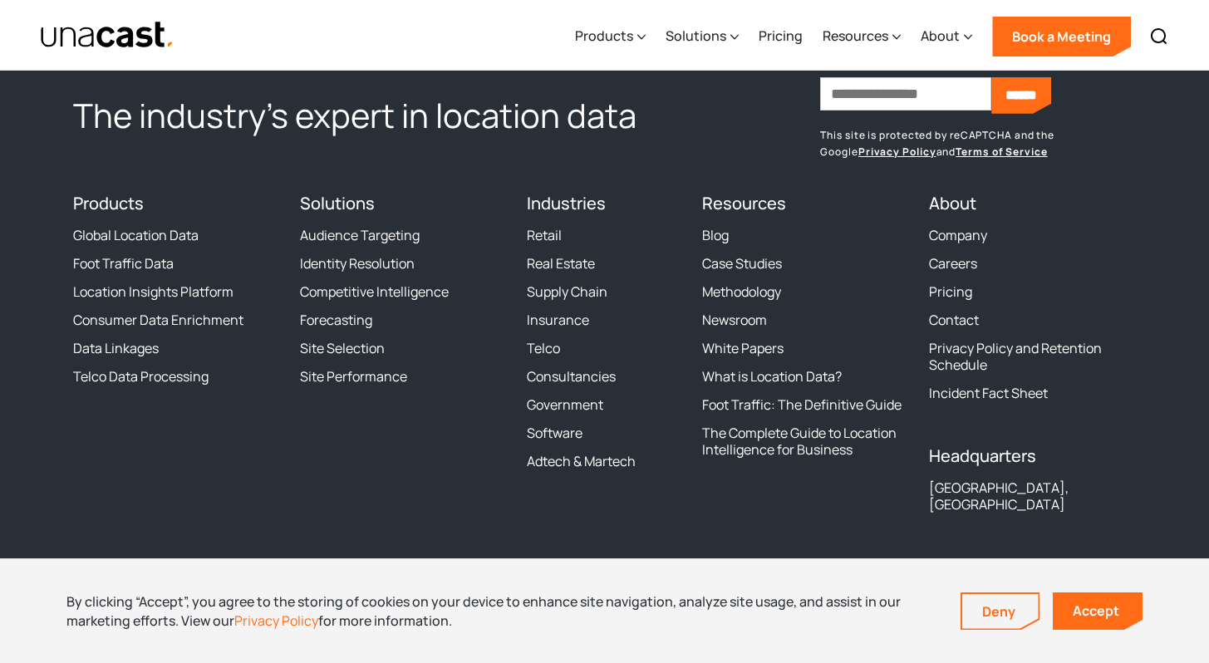
click at [715, 332] on ul "Blog Case Studies Methodology Newsroom White Papers What is Location Data? Foot…" at bounding box center [805, 342] width 207 height 231
click at [715, 325] on link "Newsroom" at bounding box center [734, 320] width 65 height 17
